Goal: Information Seeking & Learning: Compare options

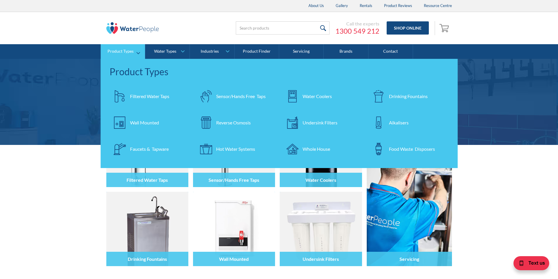
click at [137, 96] on div "Filtered Water Taps" at bounding box center [149, 96] width 39 height 7
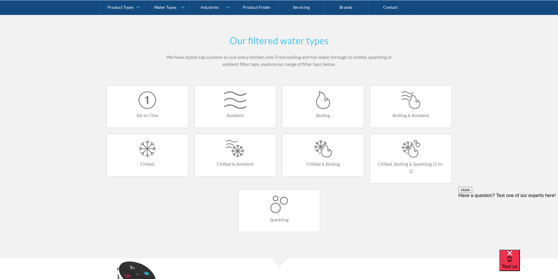
click at [406, 148] on div at bounding box center [411, 149] width 70 height 18
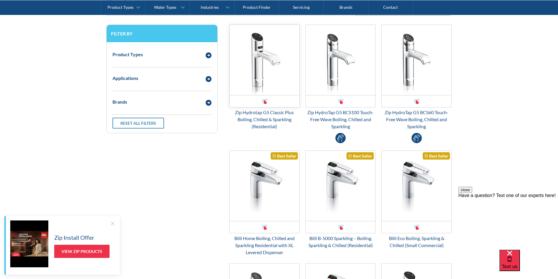
click at [263, 72] on img "Email Form 3" at bounding box center [265, 60] width 70 height 70
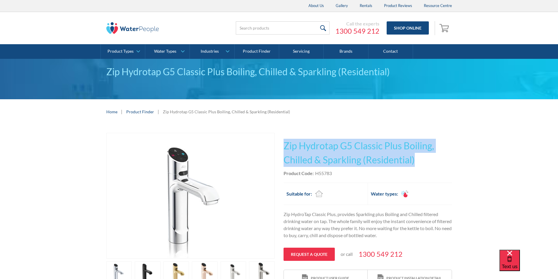
drag, startPoint x: 416, startPoint y: 161, endPoint x: 286, endPoint y: 142, distance: 131.7
click at [286, 142] on h1 "Zip Hydrotap G5 Classic Plus Boiling, Chilled & Sparkling (Residential)" at bounding box center [368, 153] width 168 height 28
copy h1 "Zip Hydrotap G5 Classic Plus Boiling, Chilled & Sparkling (Residential)"
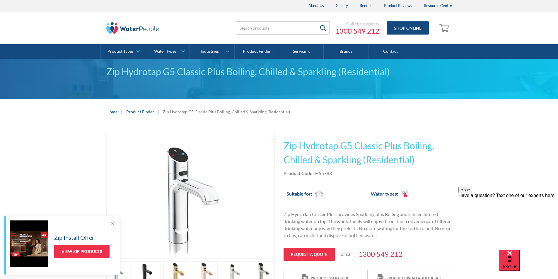
click at [336, 181] on div "This tap design is included in our standard range tap options when you purchase…" at bounding box center [368, 210] width 168 height 154
drag, startPoint x: 335, startPoint y: 173, endPoint x: 316, endPoint y: 176, distance: 19.8
click at [316, 176] on div "Product Code: H55783" at bounding box center [368, 173] width 168 height 7
copy div "H55783"
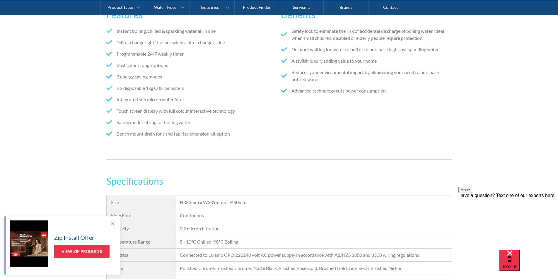
scroll to position [410, 0]
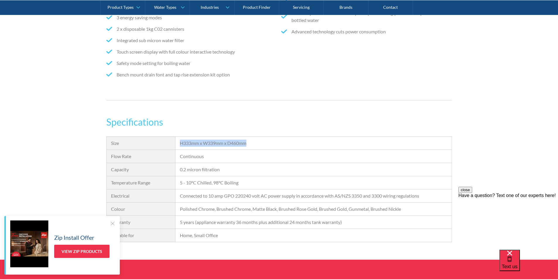
drag, startPoint x: 239, startPoint y: 145, endPoint x: 179, endPoint y: 146, distance: 60.1
click at [175, 145] on div "Size H333mm x W339mm x D460mm Flow Rate Continuous Capacity 0.2 micron filtrati…" at bounding box center [279, 190] width 346 height 106
copy div "H333mm x W339mm x D460mm"
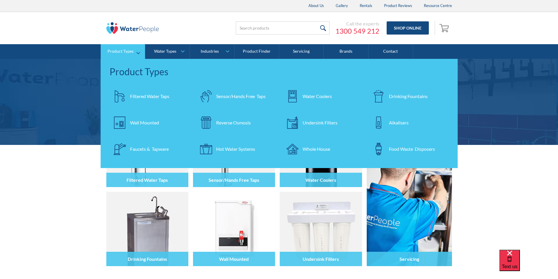
click at [148, 96] on div "Filtered Water Taps" at bounding box center [149, 96] width 39 height 7
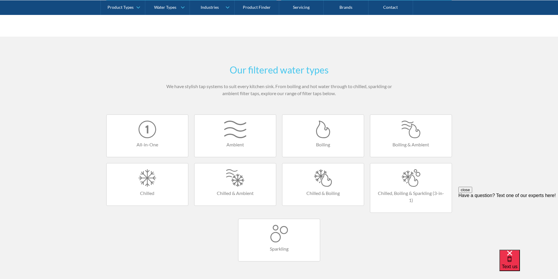
click at [407, 180] on div at bounding box center [411, 178] width 70 height 18
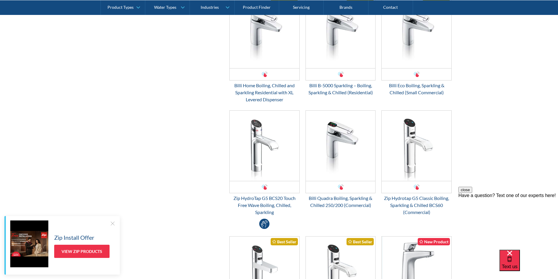
scroll to position [381, 0]
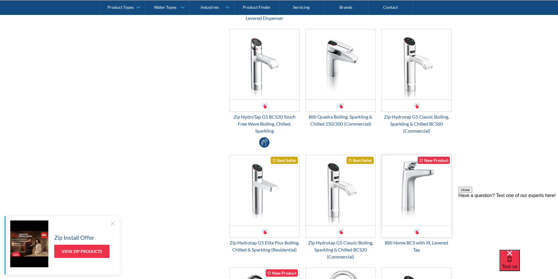
click at [413, 187] on img "Email Form 3" at bounding box center [417, 190] width 70 height 70
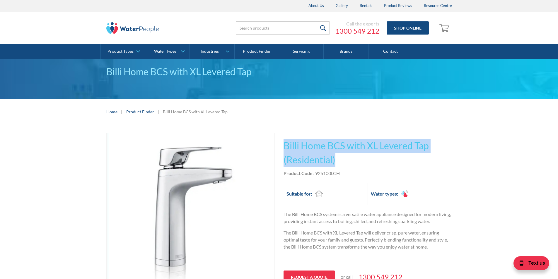
drag, startPoint x: 344, startPoint y: 161, endPoint x: 281, endPoint y: 148, distance: 64.6
click at [280, 147] on div "Play video Fits Most Brands Best Seller No items found. This tap design is incl…" at bounding box center [279, 230] width 346 height 195
copy h1 "Billi Home BCS with XL Levered Tap (Residential)"
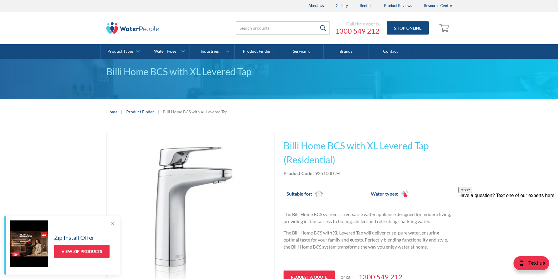
click at [346, 176] on div "Product Code: 925100LCH" at bounding box center [368, 173] width 168 height 7
drag, startPoint x: 344, startPoint y: 173, endPoint x: 315, endPoint y: 176, distance: 28.6
click at [315, 176] on div "Product Code: 925100LCH" at bounding box center [368, 173] width 168 height 7
copy div "925100LCH"
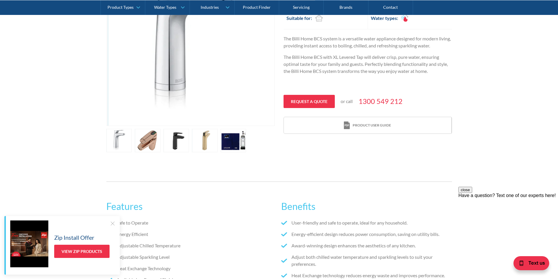
scroll to position [352, 0]
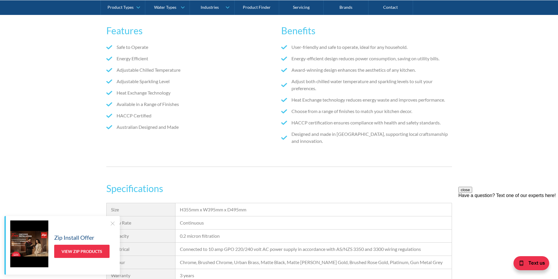
click at [256, 212] on div "H355mm x W395mm x D495mm" at bounding box center [313, 209] width 267 height 7
drag, startPoint x: 253, startPoint y: 209, endPoint x: 177, endPoint y: 215, distance: 76.4
click at [177, 215] on div "H355mm x W395mm x D495mm" at bounding box center [314, 209] width 276 height 13
copy div "H355mm x W395mm x D495mm"
